Goal: Task Accomplishment & Management: Use online tool/utility

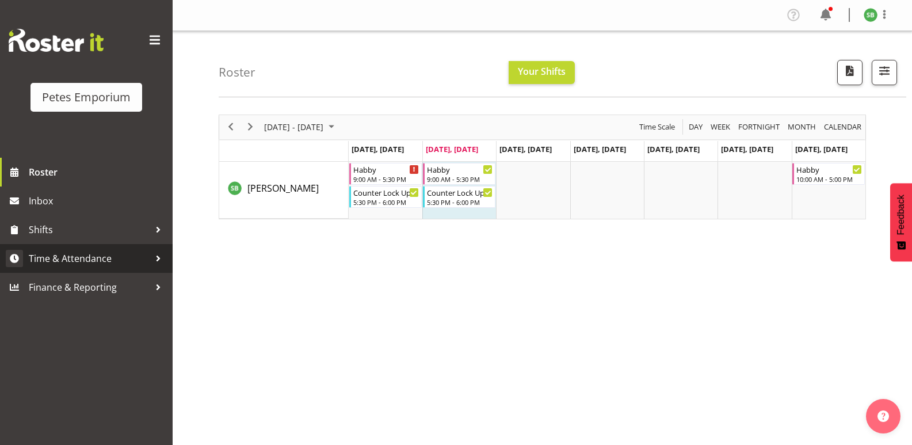
click at [82, 257] on span "Time & Attendance" at bounding box center [89, 258] width 121 height 17
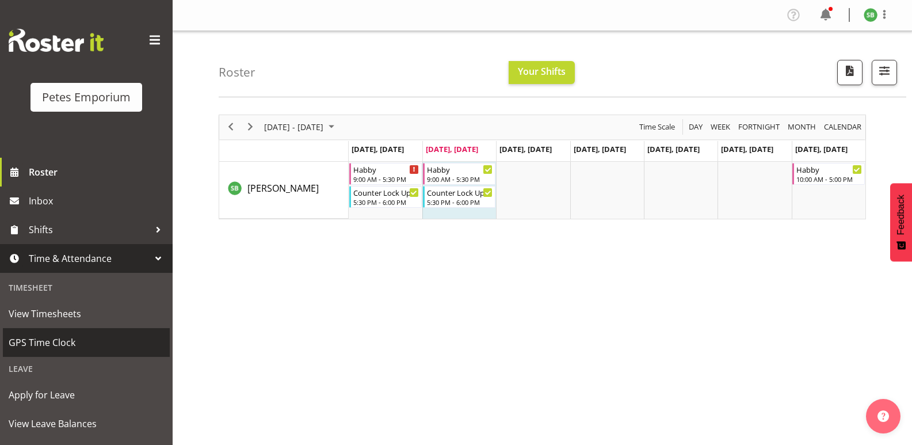
click at [45, 345] on span "GPS Time Clock" at bounding box center [86, 342] width 155 height 17
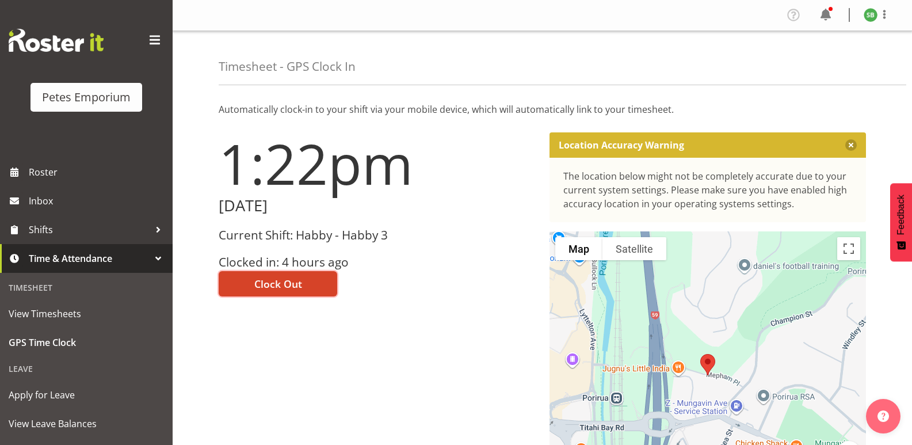
click at [287, 284] on span "Clock Out" at bounding box center [278, 283] width 48 height 15
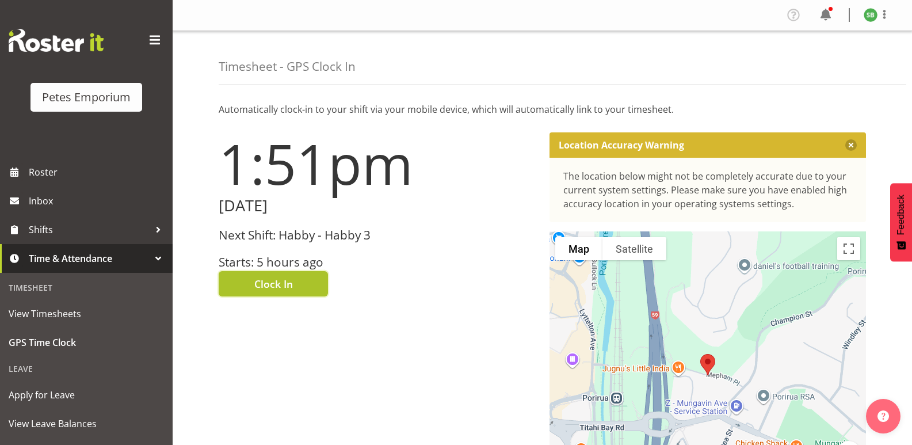
click at [279, 275] on button "Clock In" at bounding box center [273, 283] width 109 height 25
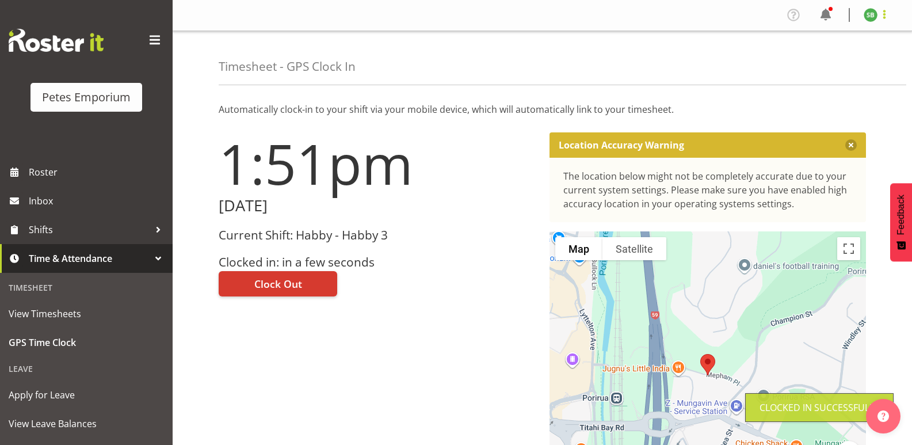
click at [883, 17] on span at bounding box center [884, 14] width 14 height 14
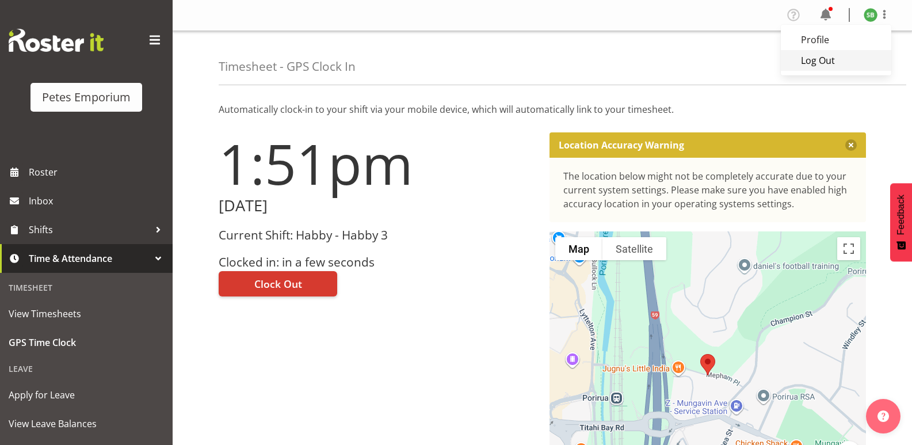
click at [826, 65] on link "Log Out" at bounding box center [836, 60] width 110 height 21
